Goal: Connect with others: Connect with others

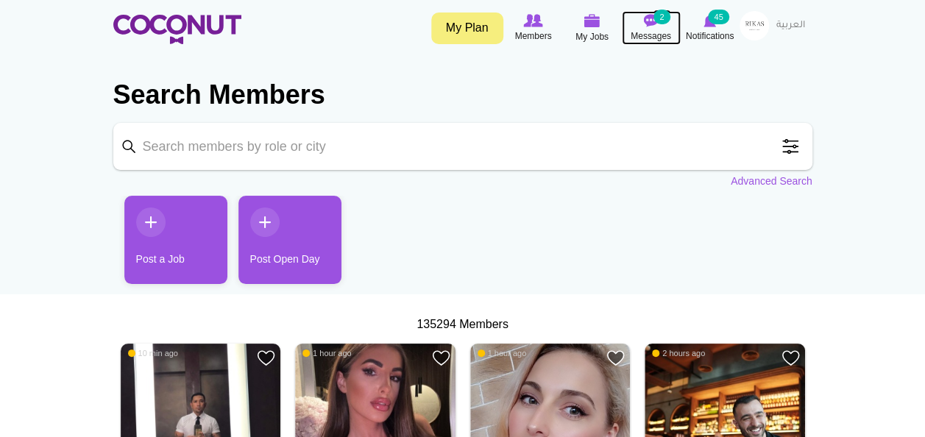
click at [643, 27] on icon at bounding box center [651, 21] width 56 height 16
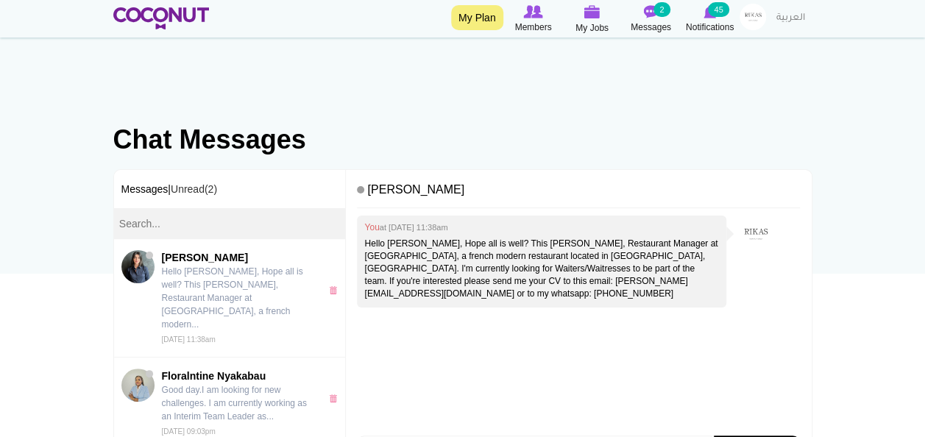
scroll to position [21, 0]
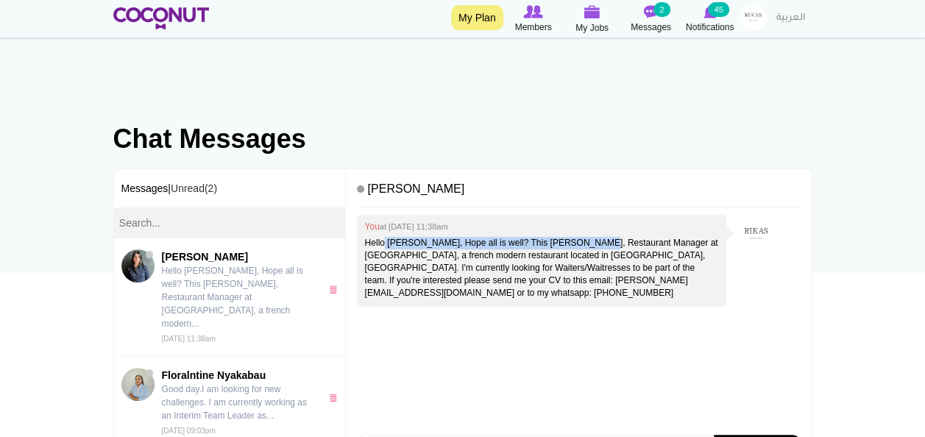
drag, startPoint x: 385, startPoint y: 243, endPoint x: 580, endPoint y: 241, distance: 195.1
click at [580, 241] on p "Hello Natalie, Hope all is well? This Karim, Restaurant Manager at Chez Wam, a …" at bounding box center [541, 268] width 355 height 63
drag, startPoint x: 580, startPoint y: 241, endPoint x: 499, endPoint y: 239, distance: 81.0
click at [499, 239] on p "Hello Natalie, Hope all is well? This Karim, Restaurant Manager at Chez Wam, a …" at bounding box center [541, 268] width 355 height 63
click at [613, 243] on p "Hello Natalie, Hope all is well? This Karim, Restaurant Manager at Chez Wam, a …" at bounding box center [541, 268] width 355 height 63
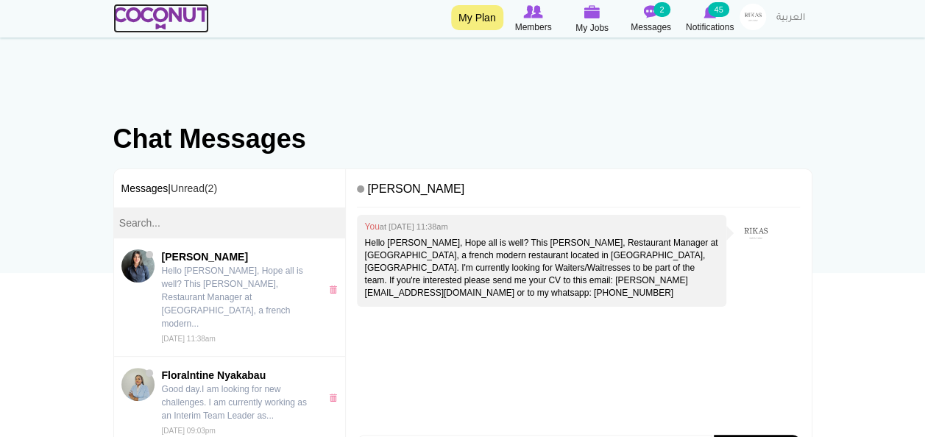
click at [158, 10] on img at bounding box center [161, 18] width 96 height 22
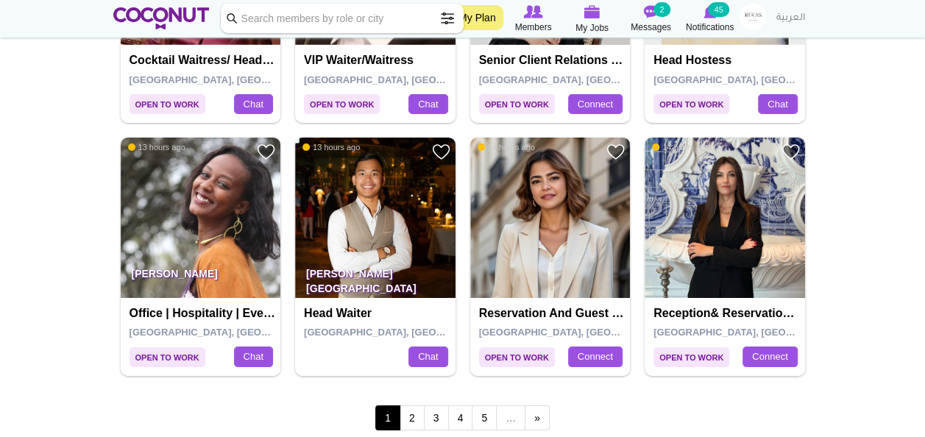
scroll to position [2485, 0]
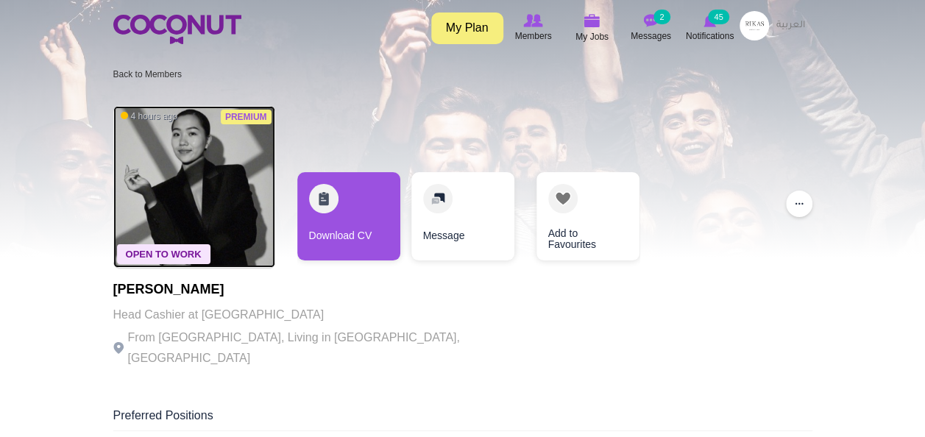
click at [191, 183] on img at bounding box center [194, 187] width 162 height 162
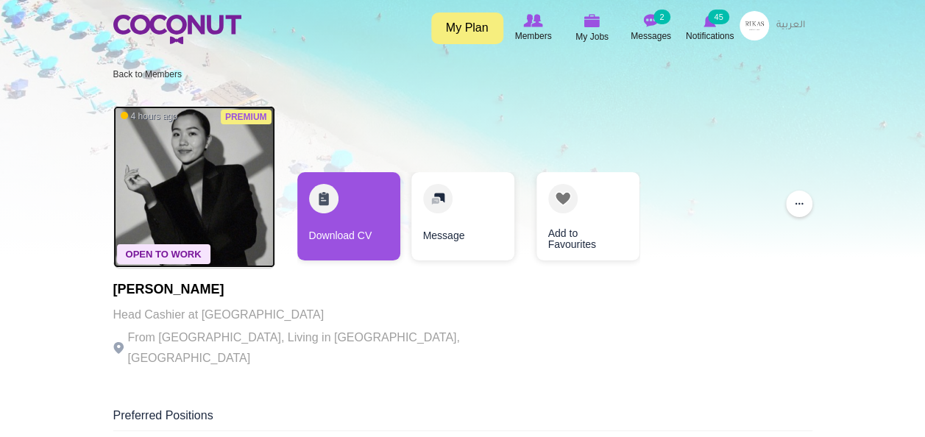
click at [191, 183] on img at bounding box center [194, 187] width 162 height 162
